Goal: Task Accomplishment & Management: Use online tool/utility

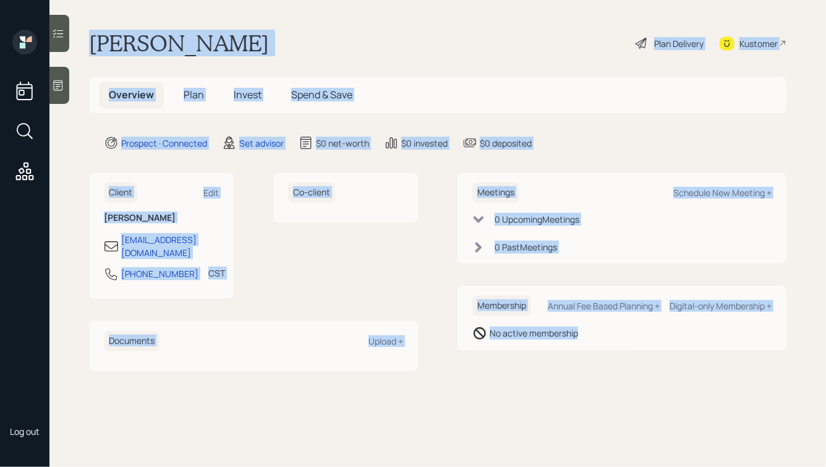
drag, startPoint x: 90, startPoint y: 41, endPoint x: 608, endPoint y: 349, distance: 603.5
click at [608, 349] on main "Robert Varner Plan Delivery Kustomer Overview Plan Invest Spend & Save Prospect…" at bounding box center [437, 233] width 777 height 467
click at [608, 349] on div "Membership Annual Fee Based Planning + Digital-only Membership + No active memb…" at bounding box center [621, 318] width 329 height 65
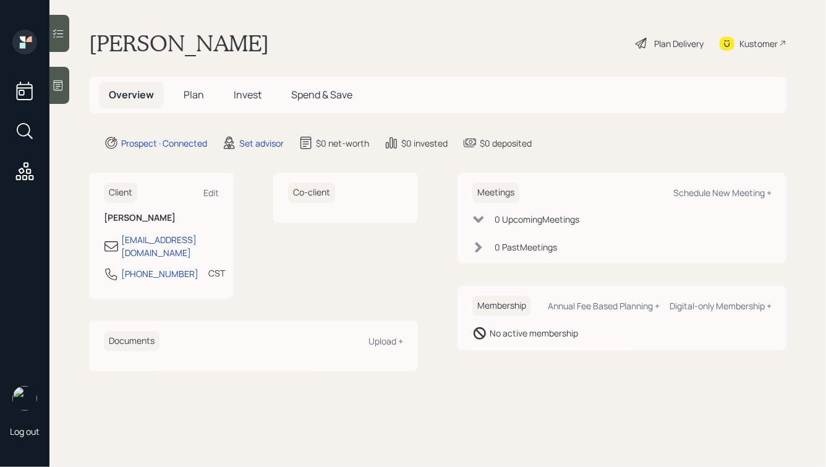
click at [57, 83] on icon at bounding box center [58, 85] width 12 height 12
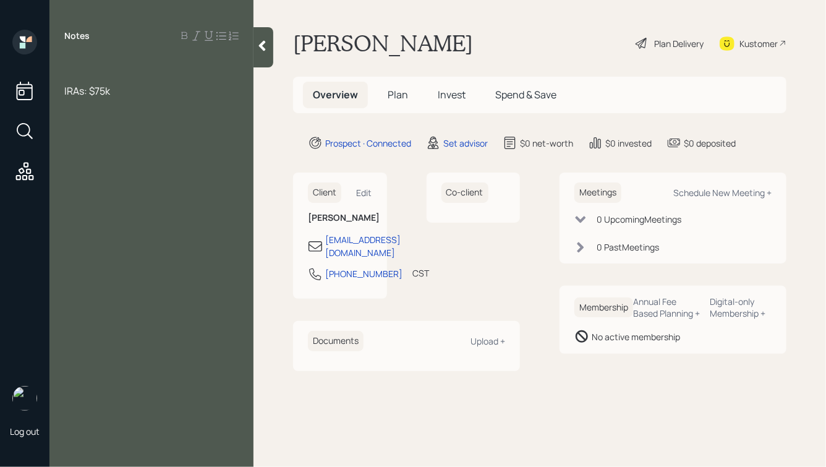
click at [83, 92] on span "IRAs: $75k" at bounding box center [87, 91] width 46 height 14
click at [64, 93] on span "IRA: $75k" at bounding box center [84, 91] width 41 height 14
click at [94, 91] on span "His IRA: $75k" at bounding box center [92, 91] width 57 height 14
click at [138, 87] on div "His IRAs: $75k" at bounding box center [151, 91] width 174 height 14
click at [105, 59] on div at bounding box center [151, 64] width 174 height 14
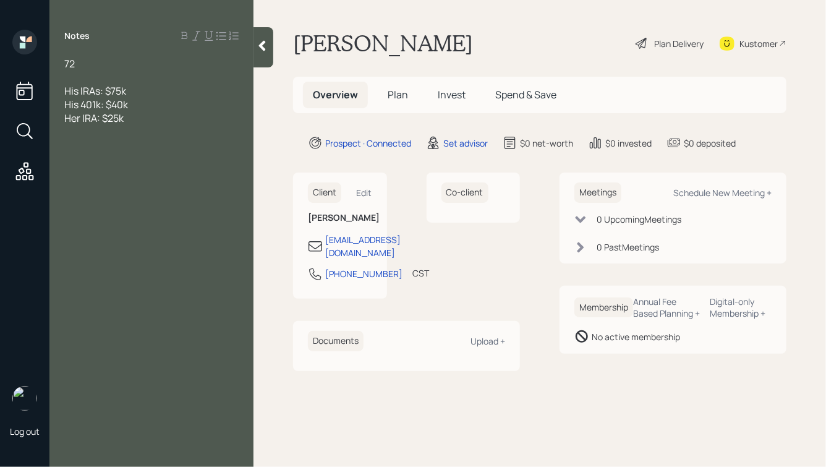
click at [169, 121] on div "Her IRA: $25k" at bounding box center [151, 118] width 174 height 14
click at [89, 64] on div "72" at bounding box center [151, 64] width 174 height 14
click at [136, 121] on div "Her IRA: $25k" at bounding box center [151, 118] width 174 height 14
click at [116, 186] on div "Farm:" at bounding box center [151, 186] width 174 height 14
click at [147, 106] on div "His 401k: $40k" at bounding box center [151, 105] width 174 height 14
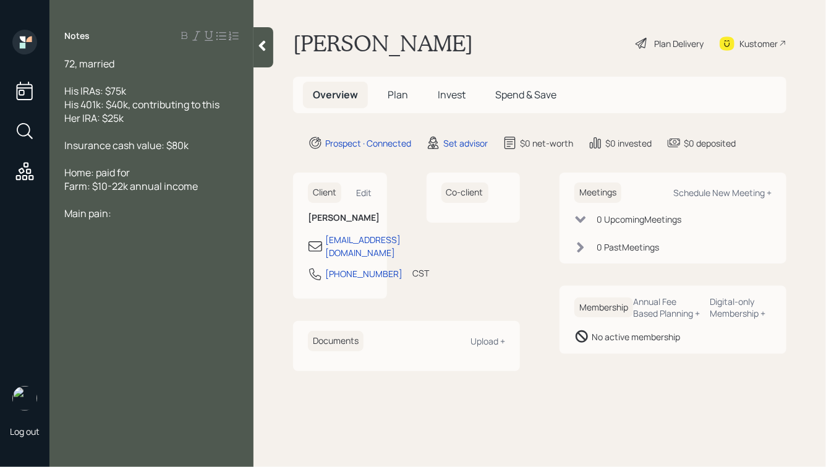
click at [117, 63] on div "72, married" at bounding box center [151, 64] width 174 height 14
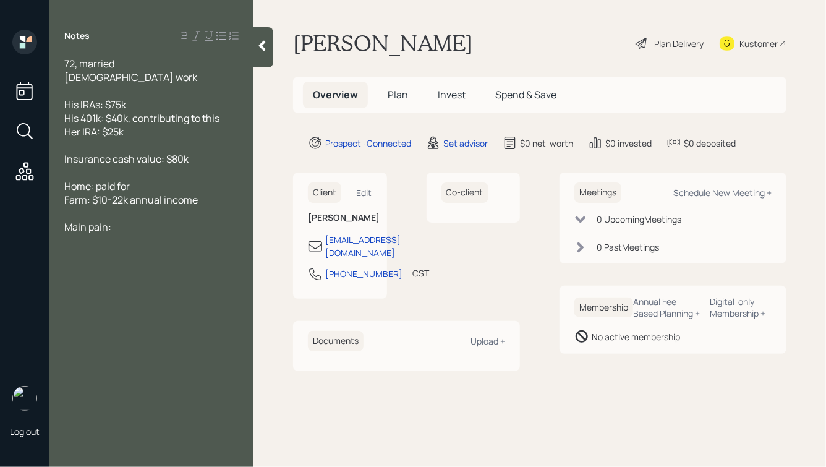
click at [195, 203] on span "Farm: $10-22k annual income" at bounding box center [131, 200] width 134 height 14
click at [150, 105] on div "His IRAs: $75k" at bounding box center [151, 105] width 174 height 14
click at [123, 244] on div "Main pain:" at bounding box center [151, 241] width 174 height 14
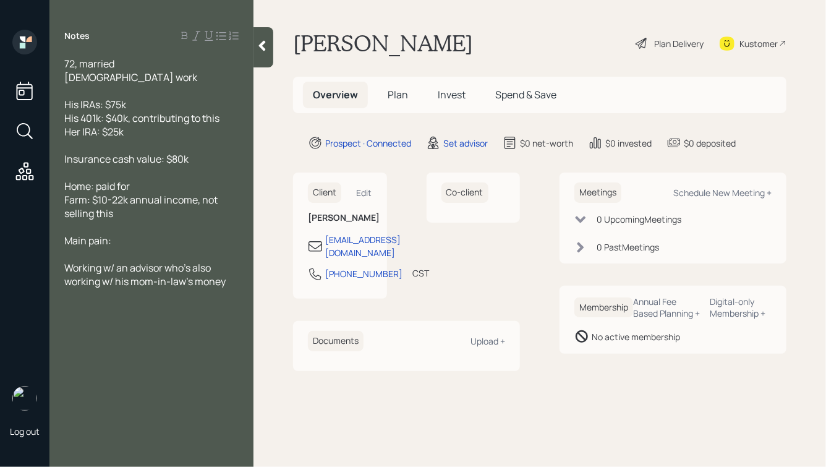
click at [263, 42] on icon at bounding box center [262, 46] width 7 height 11
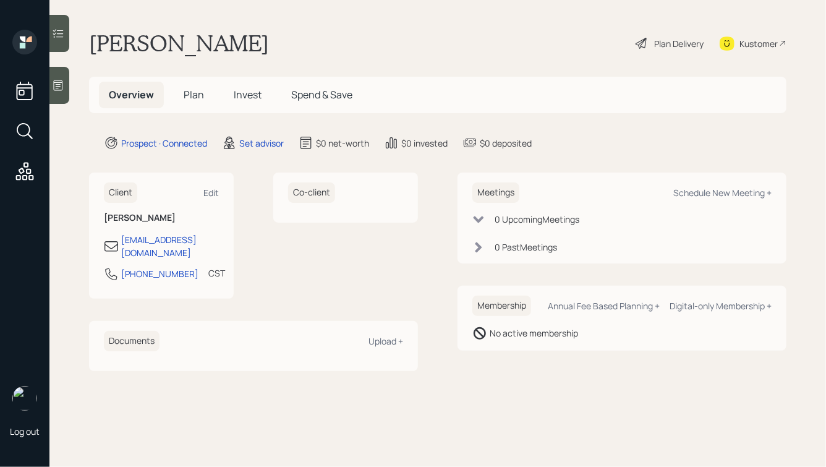
click at [59, 79] on icon at bounding box center [58, 85] width 12 height 12
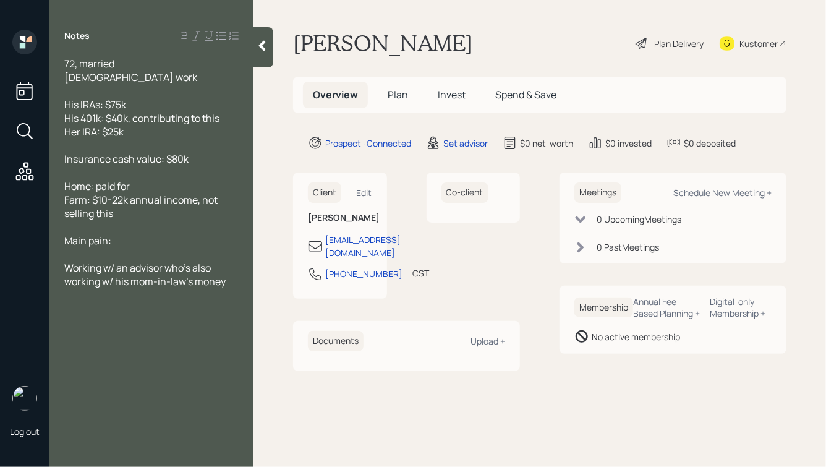
click at [127, 215] on div "Home: paid for Farm: $10-22k annual income, not selling this" at bounding box center [151, 199] width 174 height 41
click at [262, 50] on icon at bounding box center [262, 46] width 12 height 12
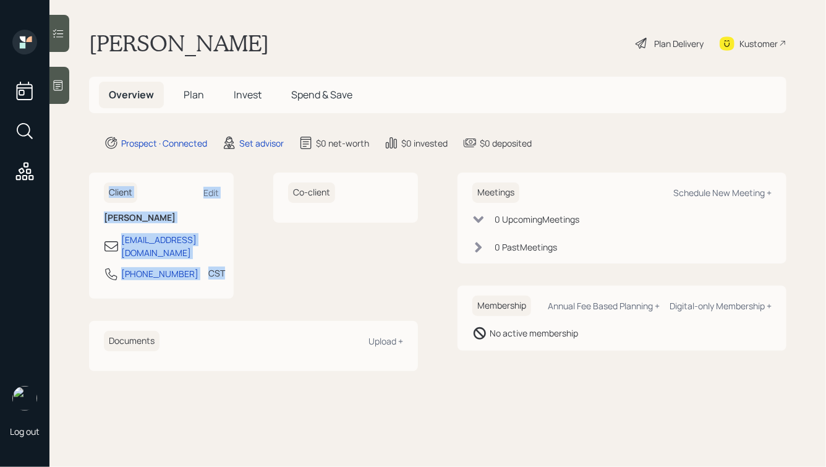
drag, startPoint x: 217, startPoint y: 266, endPoint x: 105, endPoint y: 156, distance: 157.4
click at [105, 155] on main "Robert Varner Plan Delivery Kustomer Overview Plan Invest Spend & Save Prospect…" at bounding box center [437, 233] width 777 height 467
click at [105, 156] on main "Robert Varner Plan Delivery Kustomer Overview Plan Invest Spend & Save Prospect…" at bounding box center [437, 233] width 777 height 467
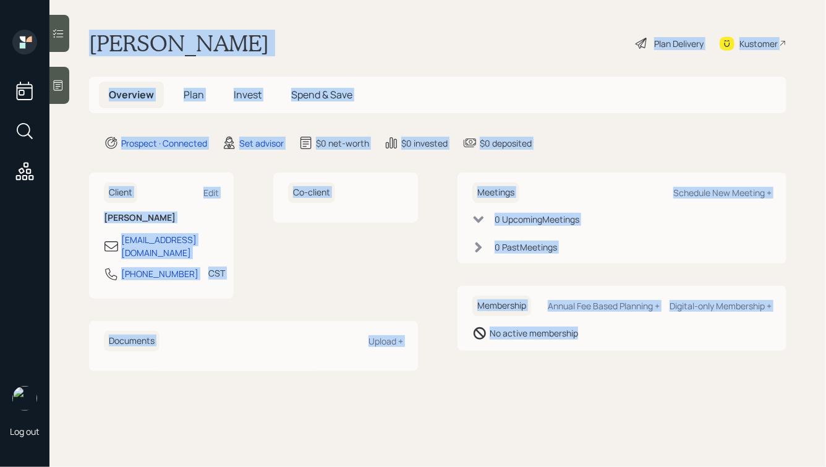
drag, startPoint x: 92, startPoint y: 47, endPoint x: 621, endPoint y: 360, distance: 614.8
click at [621, 360] on main "Robert Varner Plan Delivery Kustomer Overview Plan Invest Spend & Save Prospect…" at bounding box center [437, 233] width 777 height 467
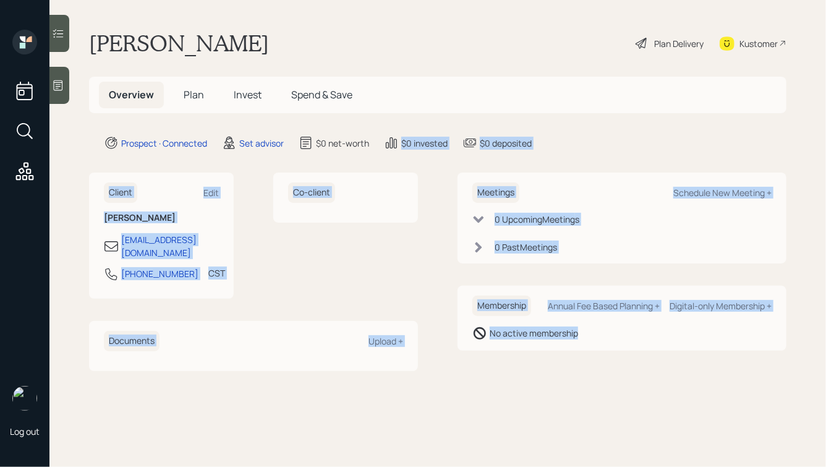
drag, startPoint x: 602, startPoint y: 344, endPoint x: 402, endPoint y: 64, distance: 344.5
click at [402, 64] on main "Robert Varner Plan Delivery Kustomer Overview Plan Invest Spend & Save Prospect…" at bounding box center [437, 233] width 777 height 467
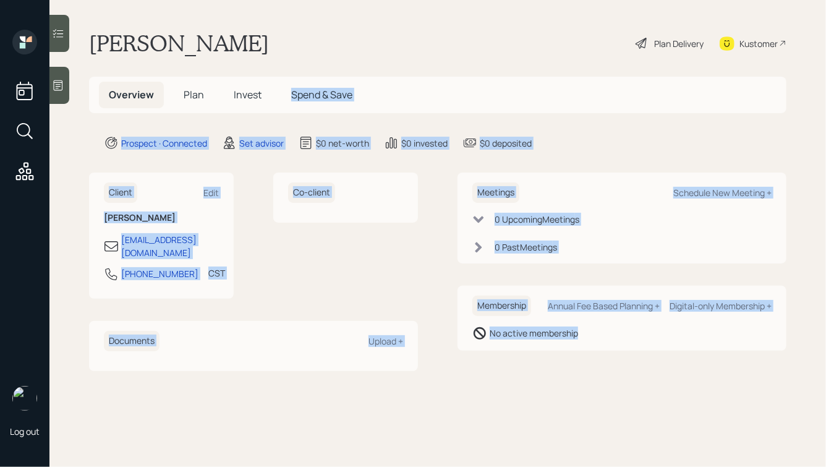
click at [402, 64] on main "Robert Varner Plan Delivery Kustomer Overview Plan Invest Spend & Save Prospect…" at bounding box center [437, 233] width 777 height 467
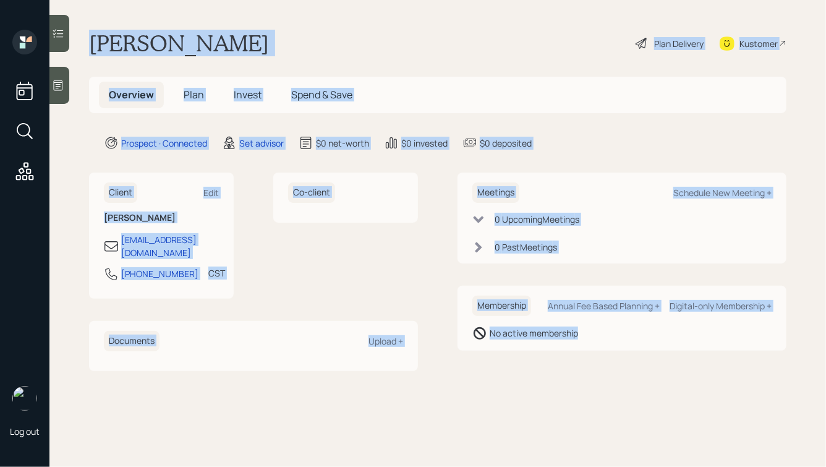
drag, startPoint x: 90, startPoint y: 44, endPoint x: 589, endPoint y: 349, distance: 584.6
click at [589, 349] on main "Robert Varner Plan Delivery Kustomer Overview Plan Invest Spend & Save Prospect…" at bounding box center [437, 233] width 777 height 467
click at [589, 349] on div "Membership Annual Fee Based Planning + Digital-only Membership + No active memb…" at bounding box center [621, 318] width 329 height 65
drag, startPoint x: 89, startPoint y: 41, endPoint x: 517, endPoint y: 395, distance: 555.9
click at [517, 395] on main "Robert Varner Plan Delivery Kustomer Overview Plan Invest Spend & Save Prospect…" at bounding box center [437, 233] width 777 height 467
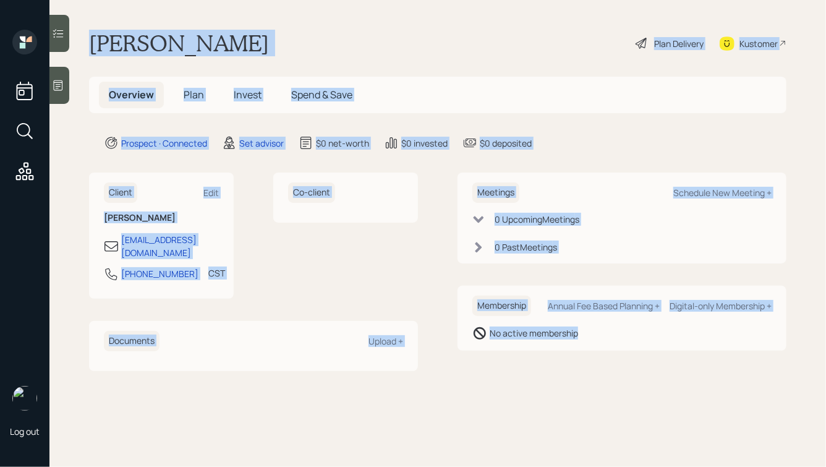
click at [517, 395] on main "Robert Varner Plan Delivery Kustomer Overview Plan Invest Spend & Save Prospect…" at bounding box center [437, 233] width 777 height 467
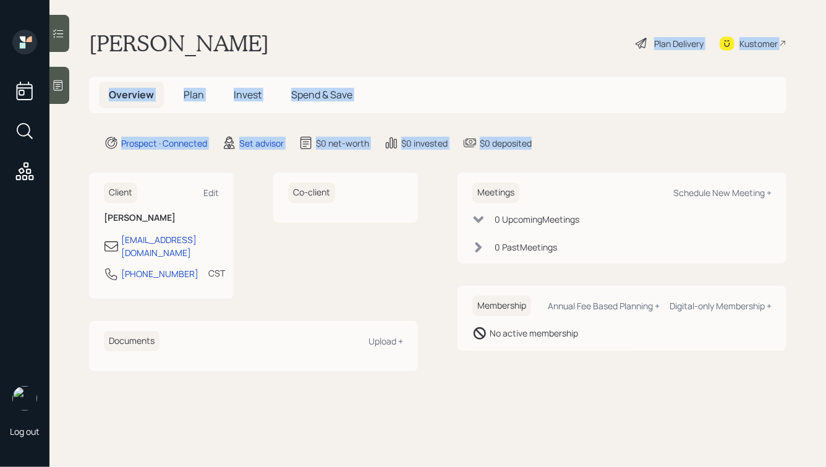
drag, startPoint x: 563, startPoint y: 148, endPoint x: 308, endPoint y: 28, distance: 281.8
click at [310, 28] on main "Robert Varner Plan Delivery Kustomer Overview Plan Invest Spend & Save Prospect…" at bounding box center [437, 233] width 777 height 467
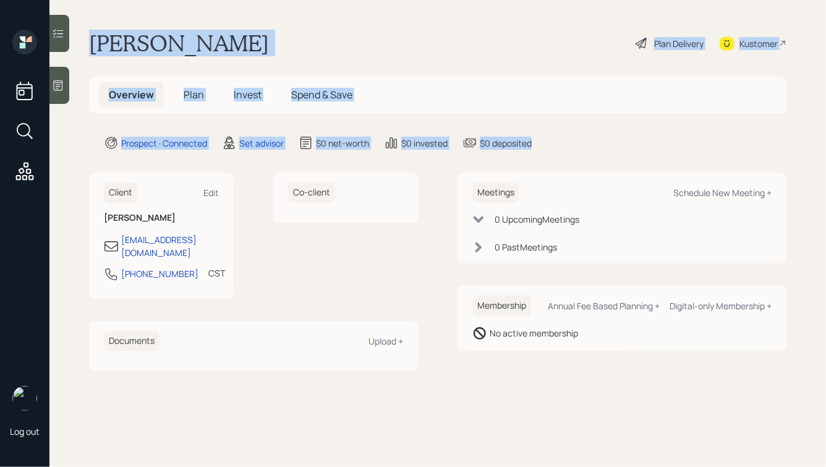
click at [308, 28] on main "Robert Varner Plan Delivery Kustomer Overview Plan Invest Spend & Save Prospect…" at bounding box center [437, 233] width 777 height 467
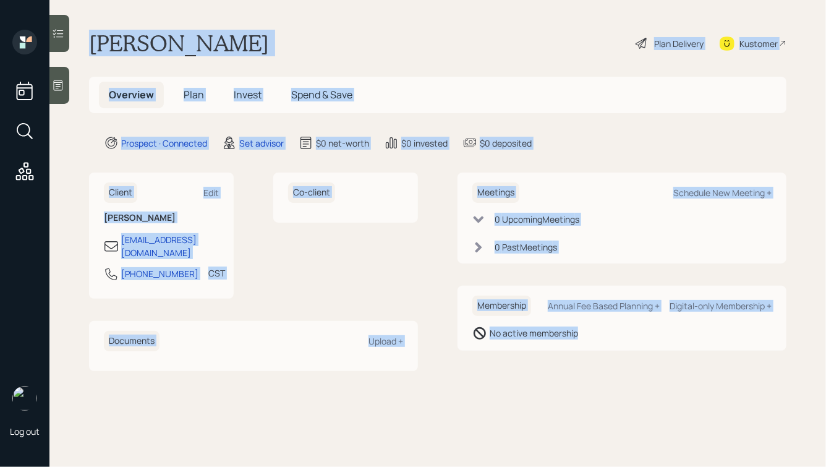
drag, startPoint x: 92, startPoint y: 41, endPoint x: 576, endPoint y: 368, distance: 584.2
click at [576, 368] on main "Robert Varner Plan Delivery Kustomer Overview Plan Invest Spend & Save Prospect…" at bounding box center [437, 233] width 777 height 467
